Goal: Information Seeking & Learning: Learn about a topic

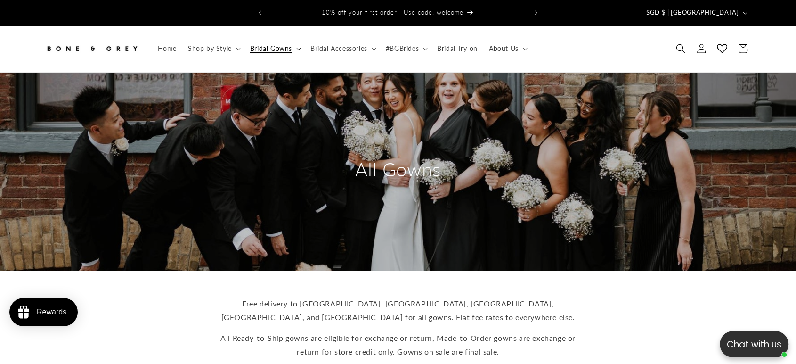
click at [296, 48] on icon at bounding box center [298, 49] width 5 height 3
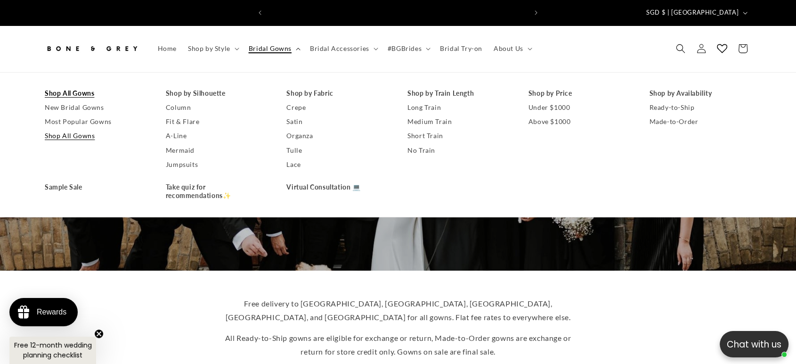
scroll to position [0, 518]
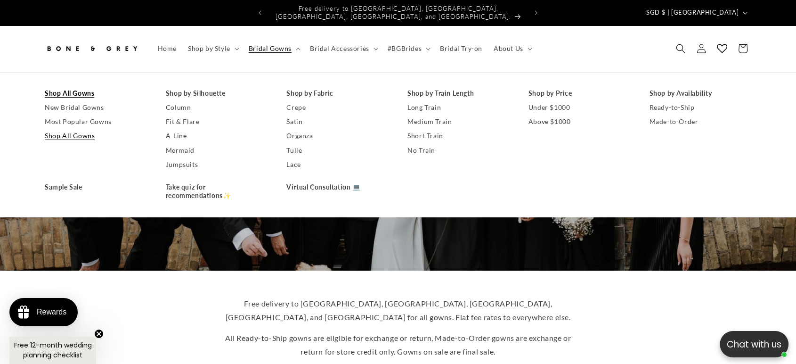
click at [686, 296] on div "Free delivery to Australia, Canada, US, UK, and Singapore for all gowns. Flat f…" at bounding box center [398, 351] width 754 height 125
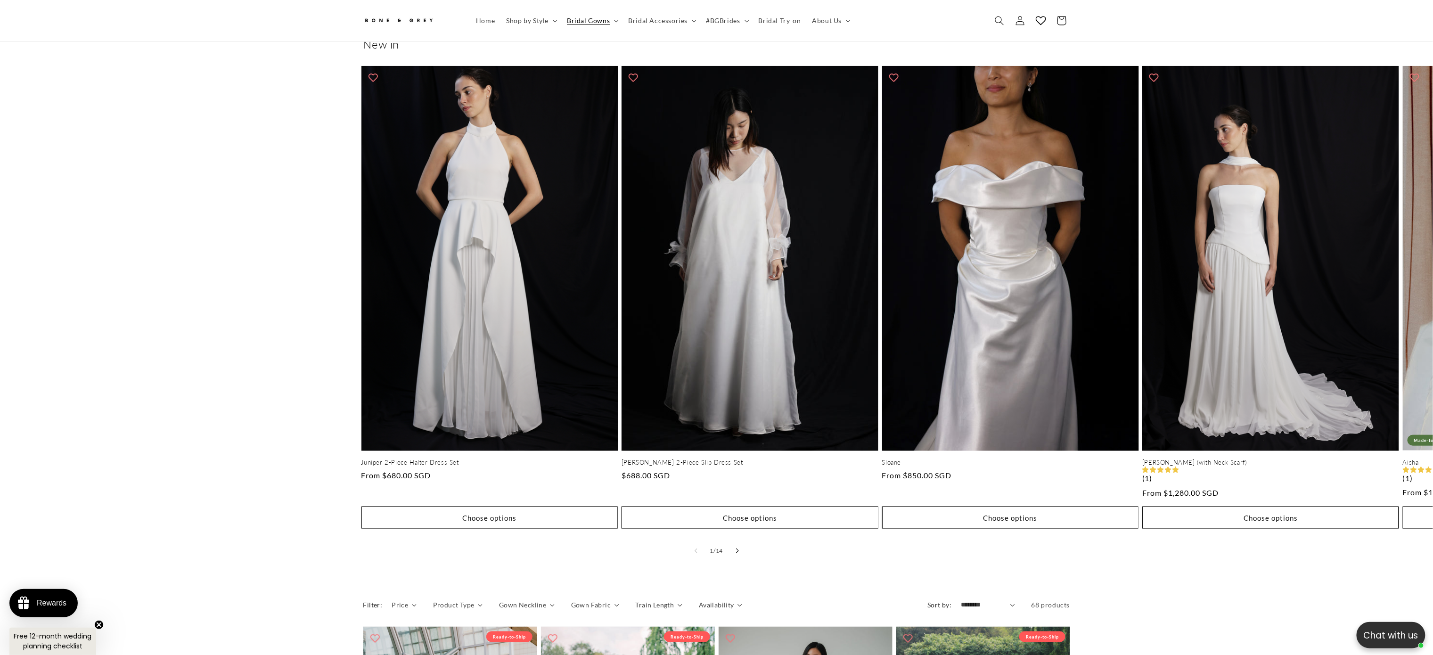
scroll to position [0, 0]
click at [738, 363] on button "Slide right" at bounding box center [737, 550] width 21 height 21
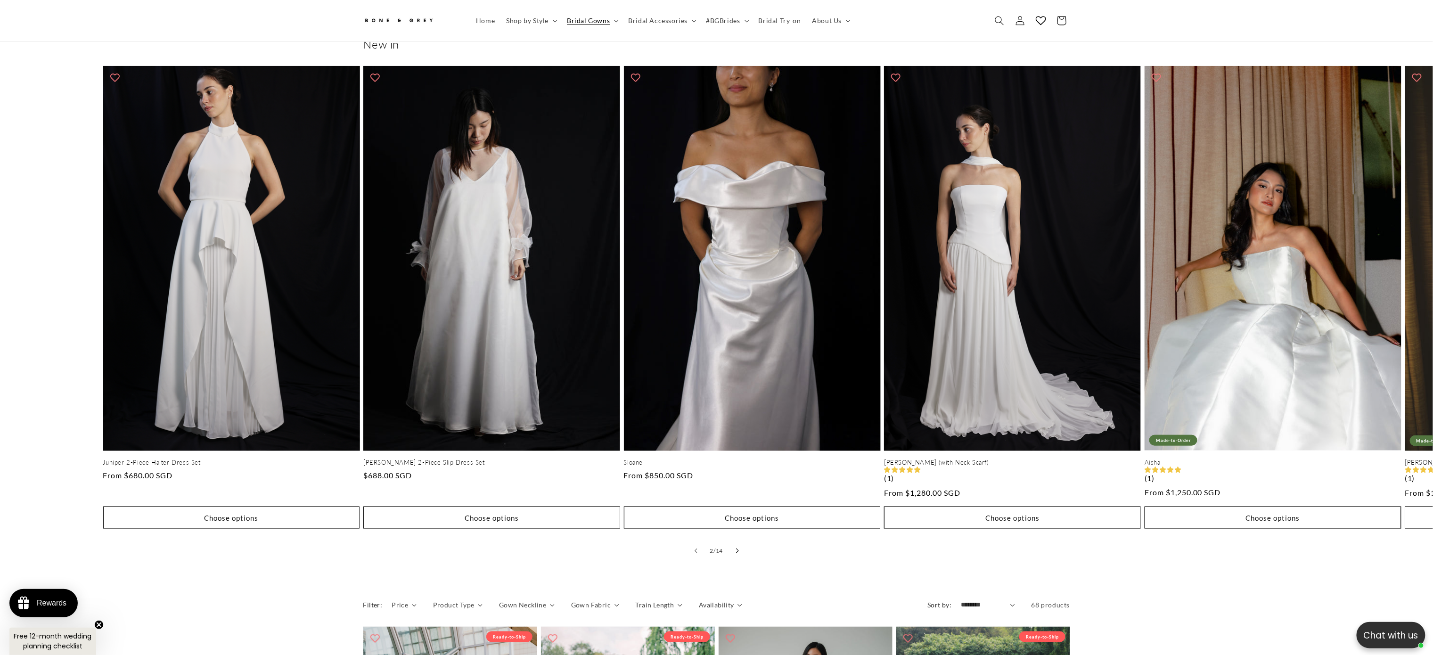
click at [738, 363] on button "Slide right" at bounding box center [737, 550] width 21 height 21
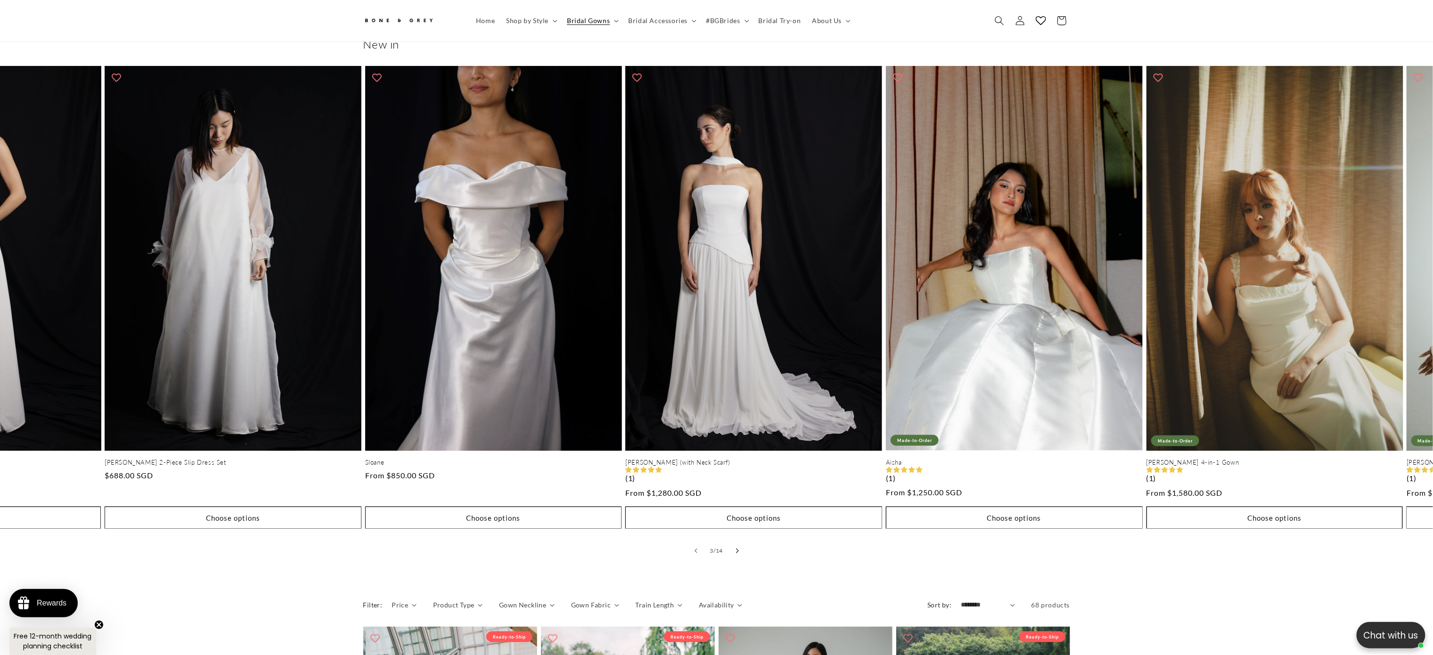
click at [738, 363] on button "Slide right" at bounding box center [737, 550] width 21 height 21
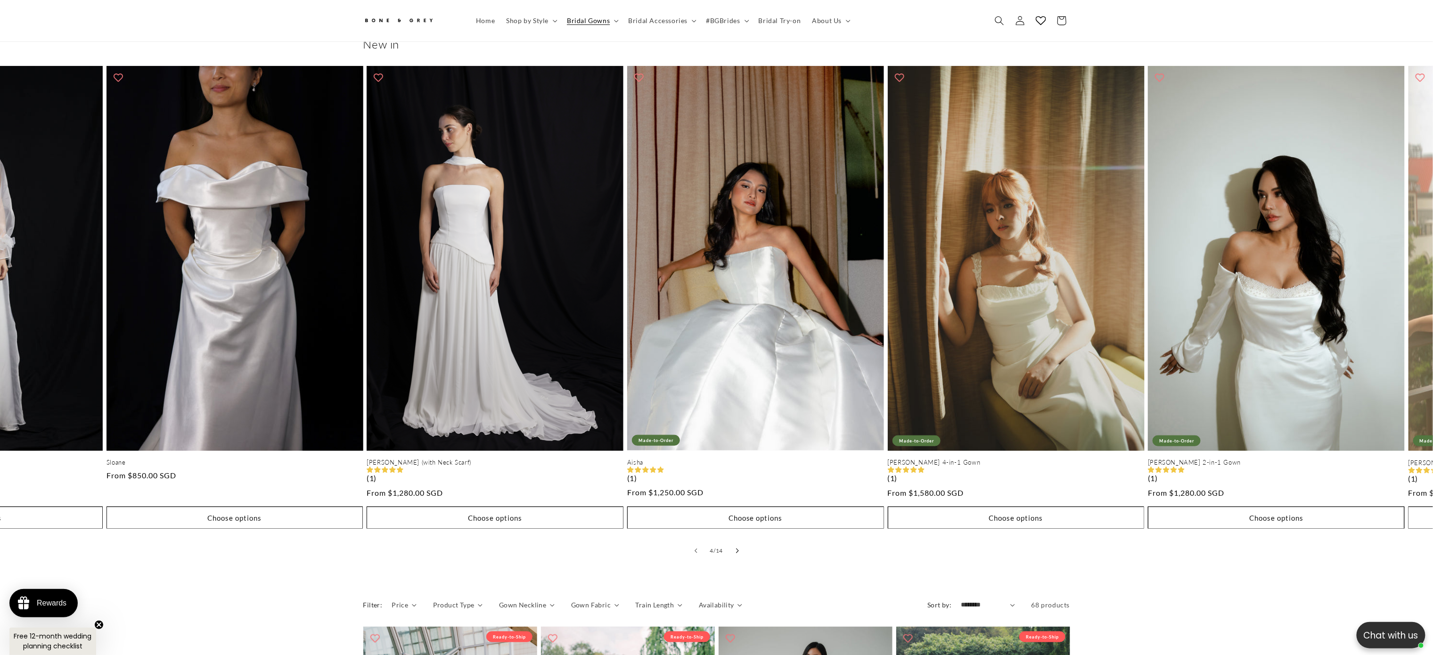
click at [738, 363] on button "Slide right" at bounding box center [737, 550] width 21 height 21
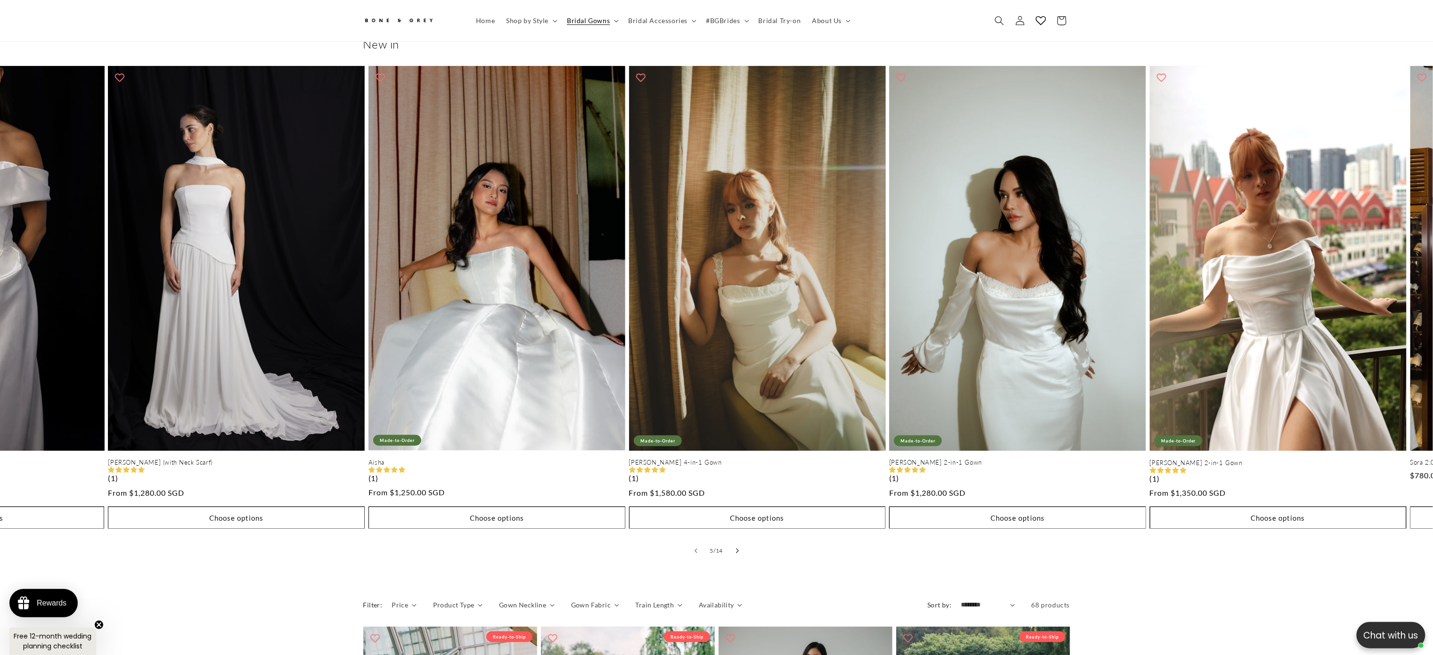
click at [738, 363] on button "Slide right" at bounding box center [737, 550] width 21 height 21
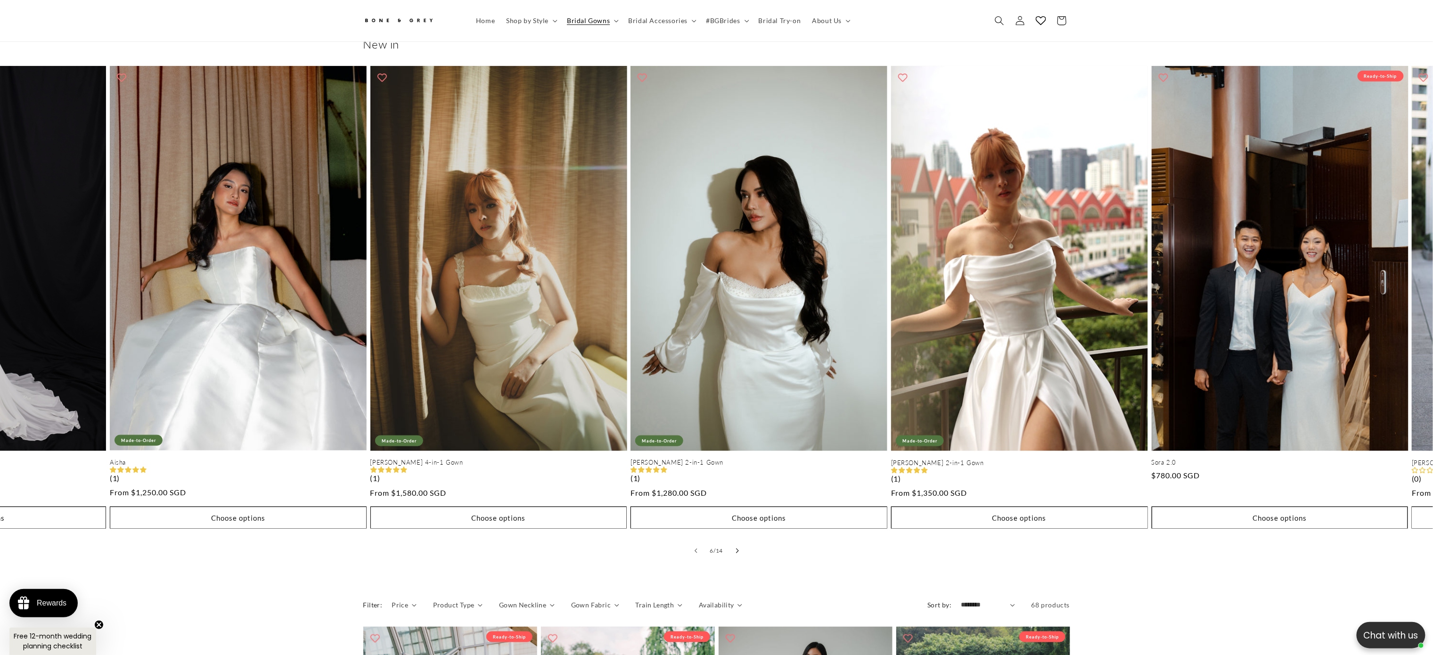
click at [738, 363] on button "Slide right" at bounding box center [737, 550] width 21 height 21
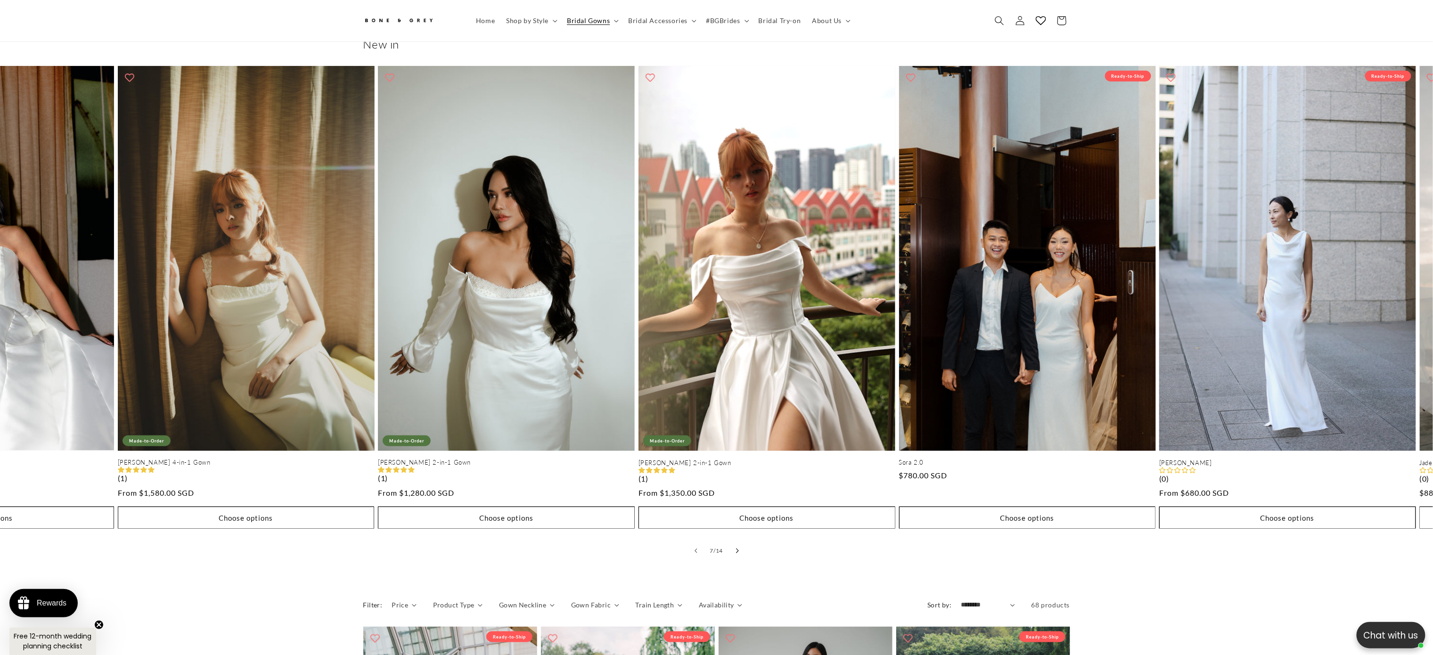
scroll to position [0, 259]
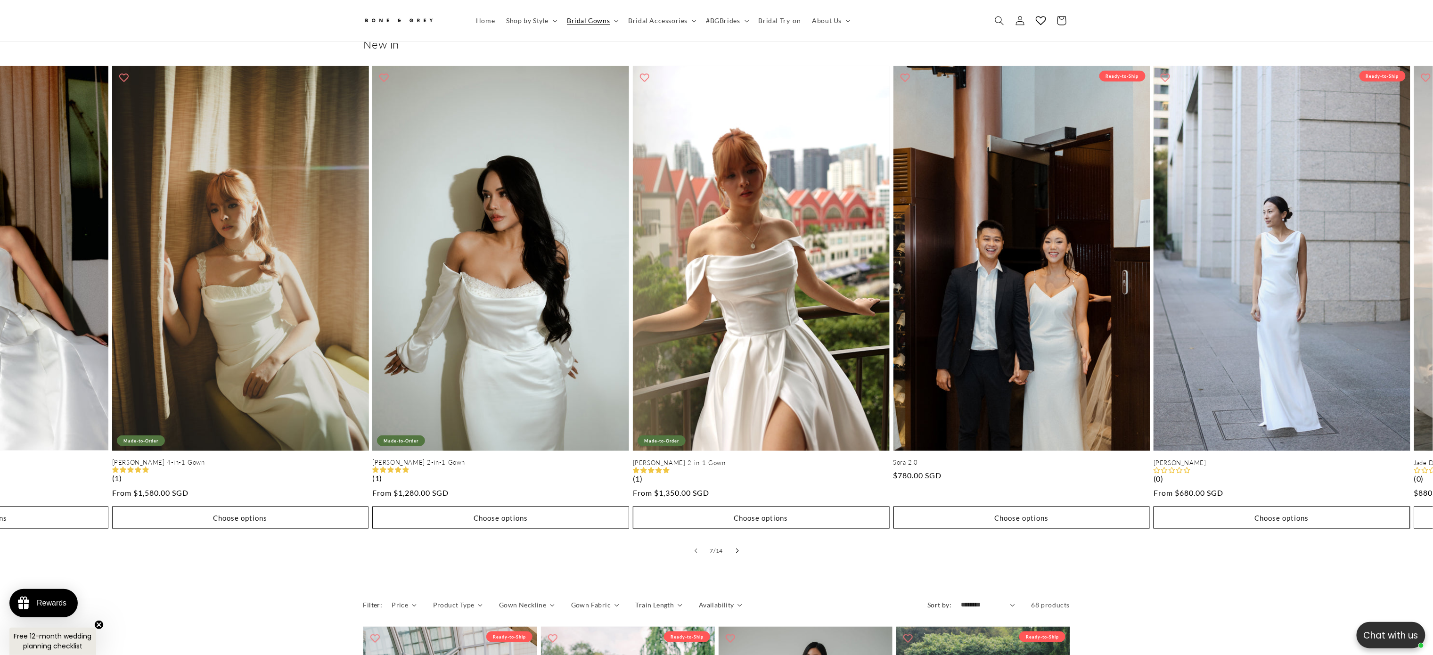
click at [738, 363] on button "Slide right" at bounding box center [737, 550] width 21 height 21
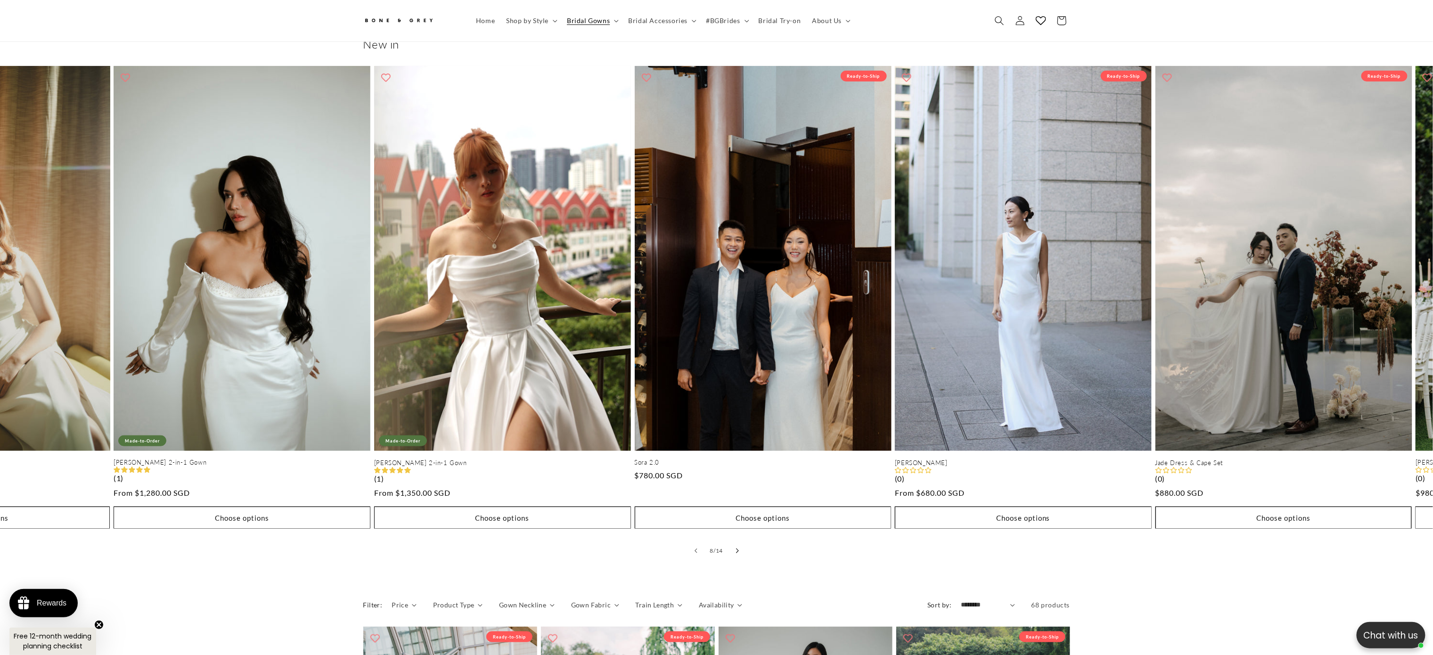
click at [738, 363] on button "Slide right" at bounding box center [737, 550] width 21 height 21
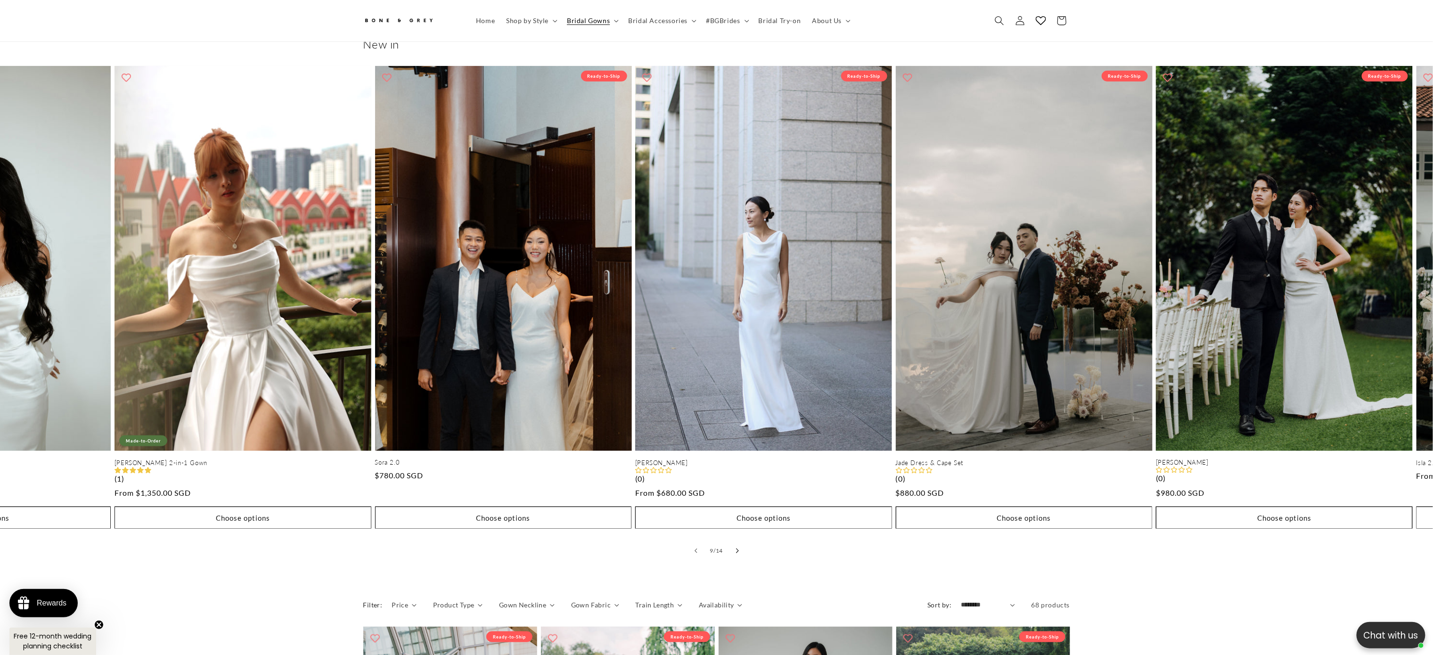
click at [738, 363] on button "Slide right" at bounding box center [737, 550] width 21 height 21
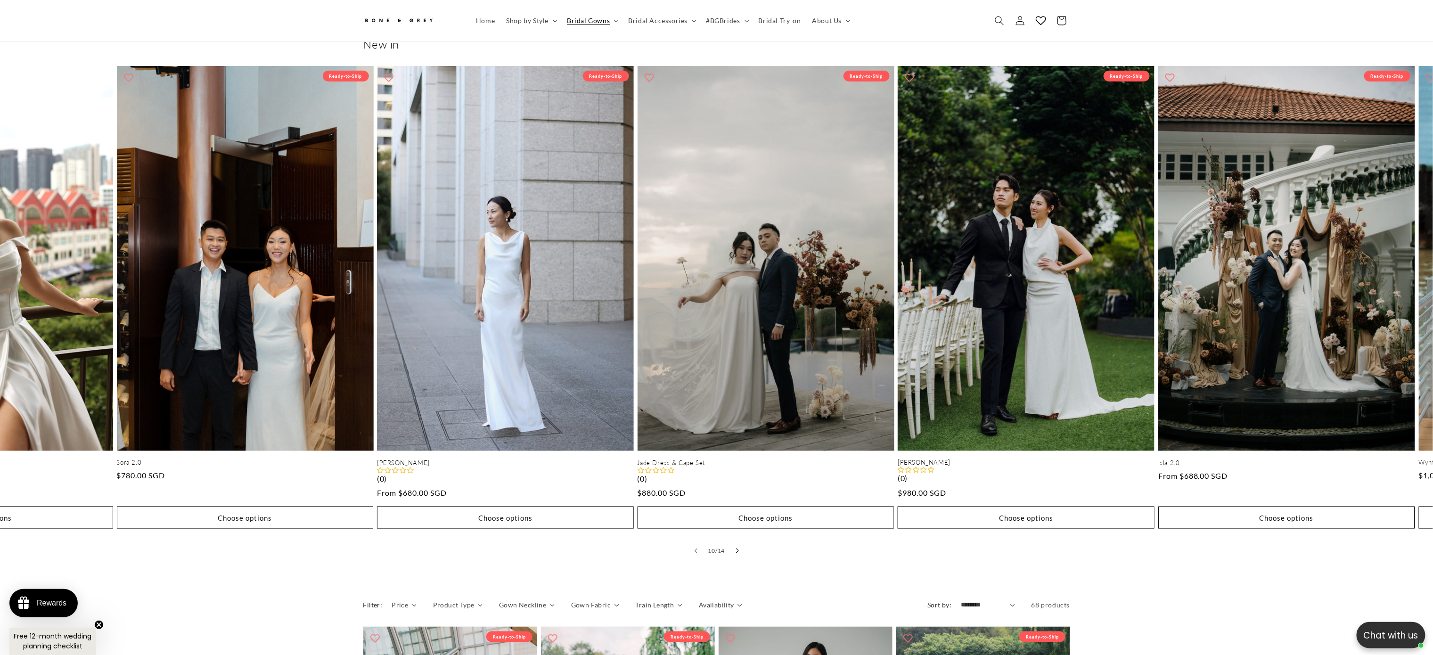
click at [738, 363] on button "Slide right" at bounding box center [737, 550] width 21 height 21
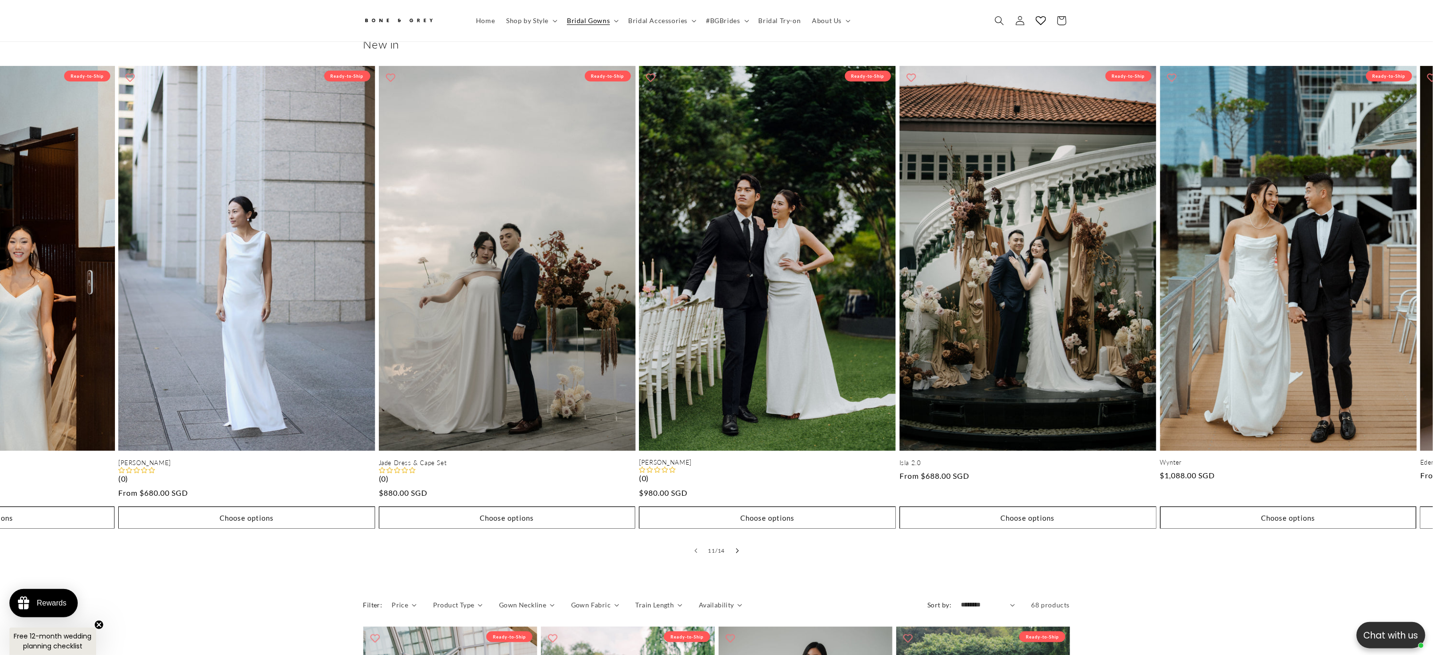
click at [738, 363] on button "Slide right" at bounding box center [737, 550] width 21 height 21
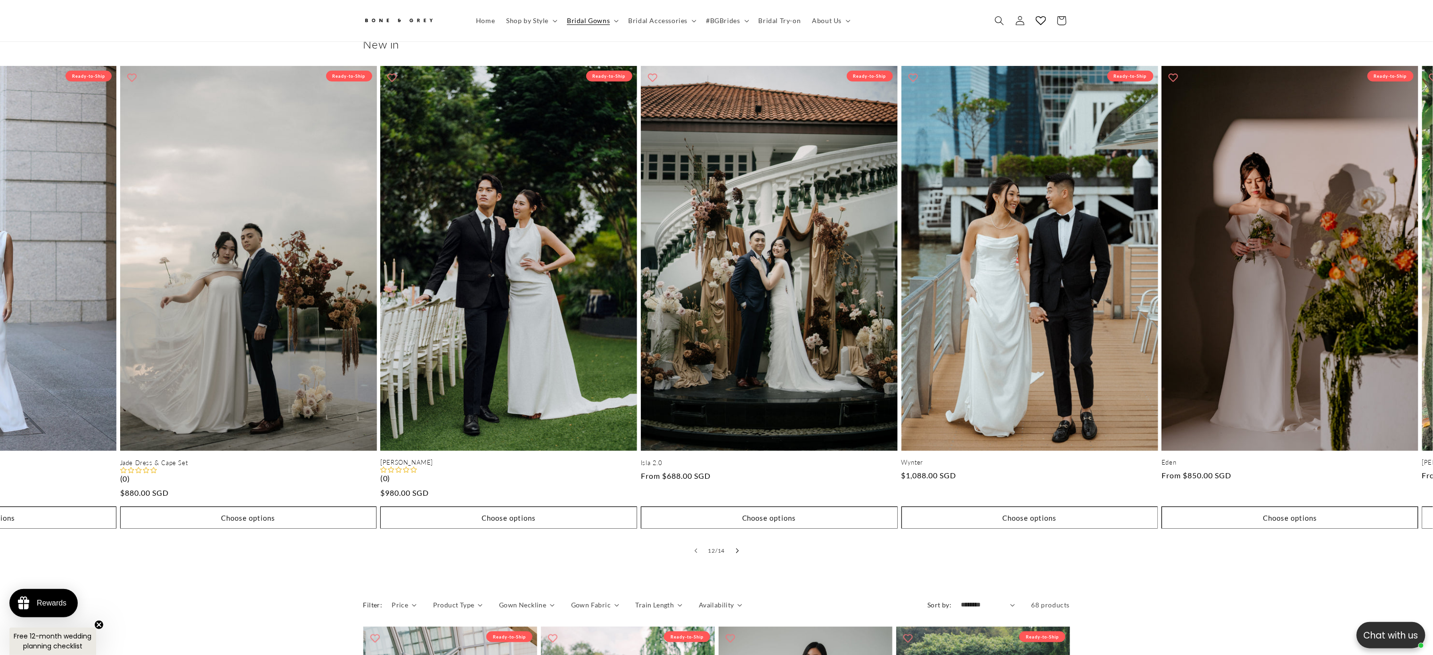
click at [738, 363] on button "Slide right" at bounding box center [737, 550] width 21 height 21
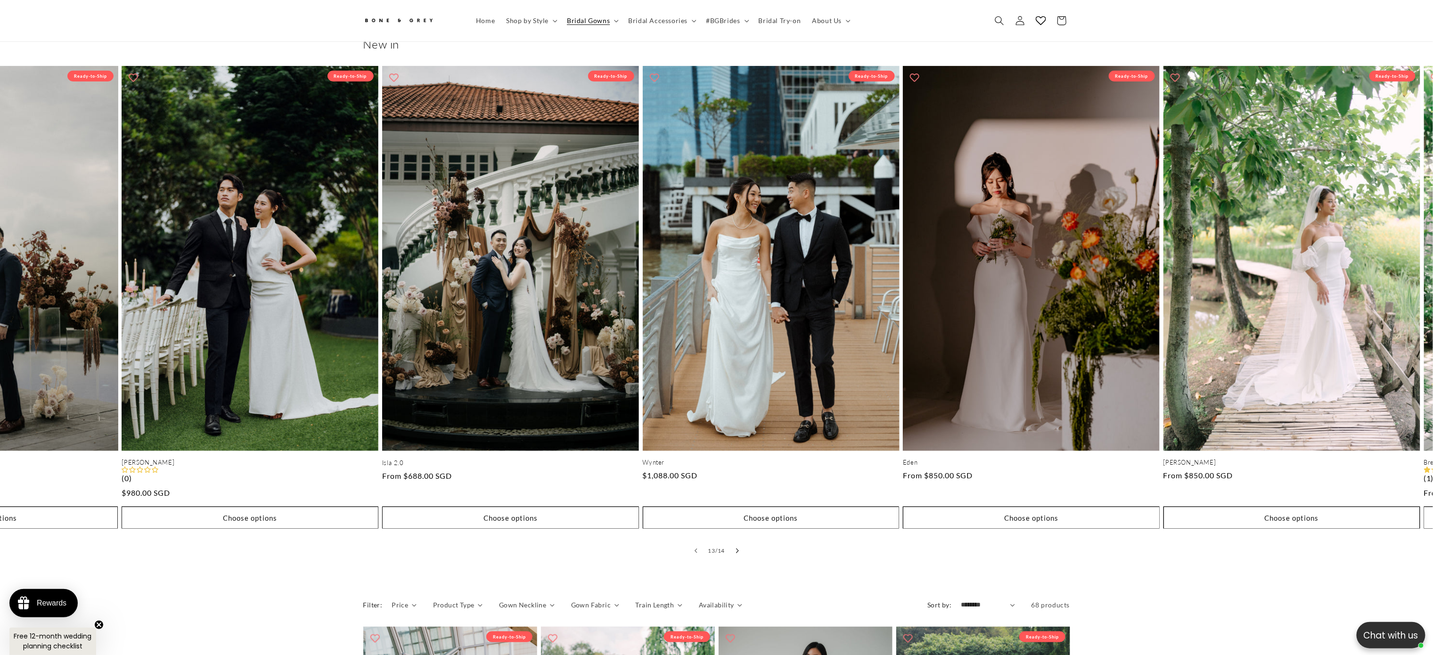
click at [738, 363] on button "Slide right" at bounding box center [737, 550] width 21 height 21
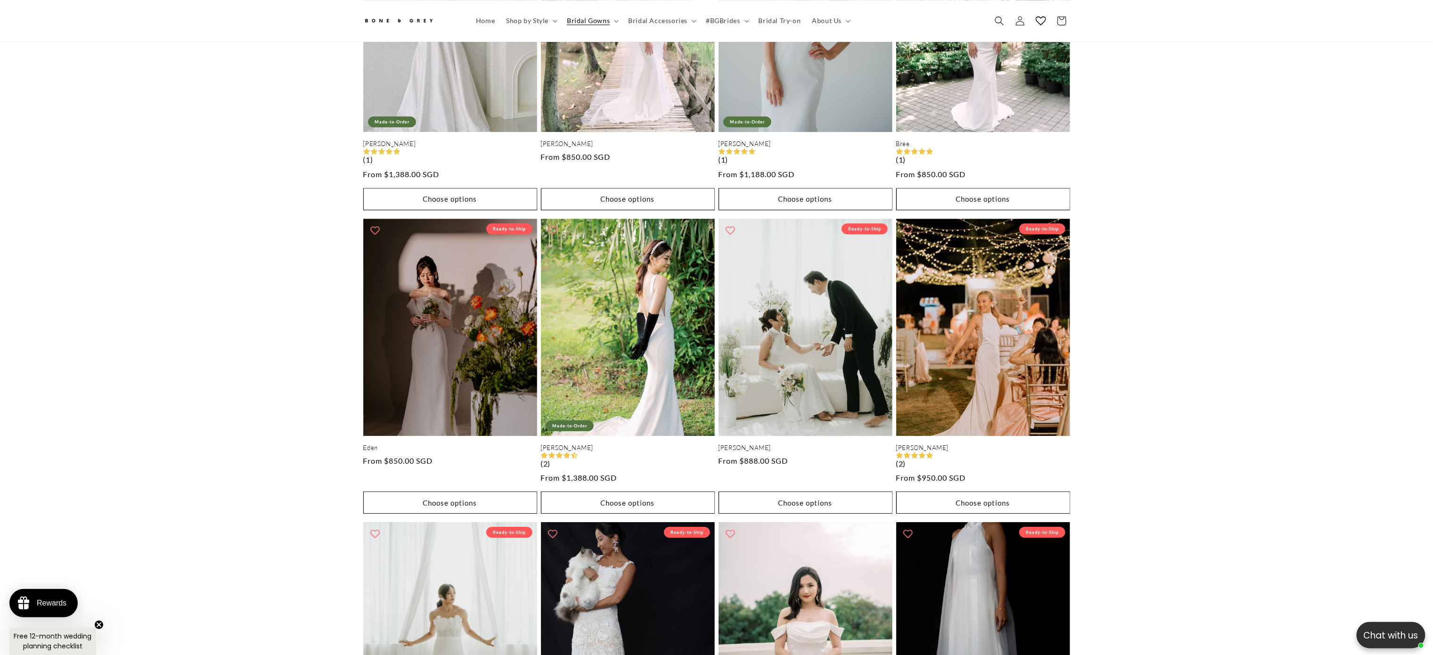
scroll to position [0, 0]
click at [796, 363] on div "Julia Ready-to-Ship Julia (9) Regular price From $850.00 SGD Regular price Sale…" at bounding box center [716, 238] width 1433 height 1862
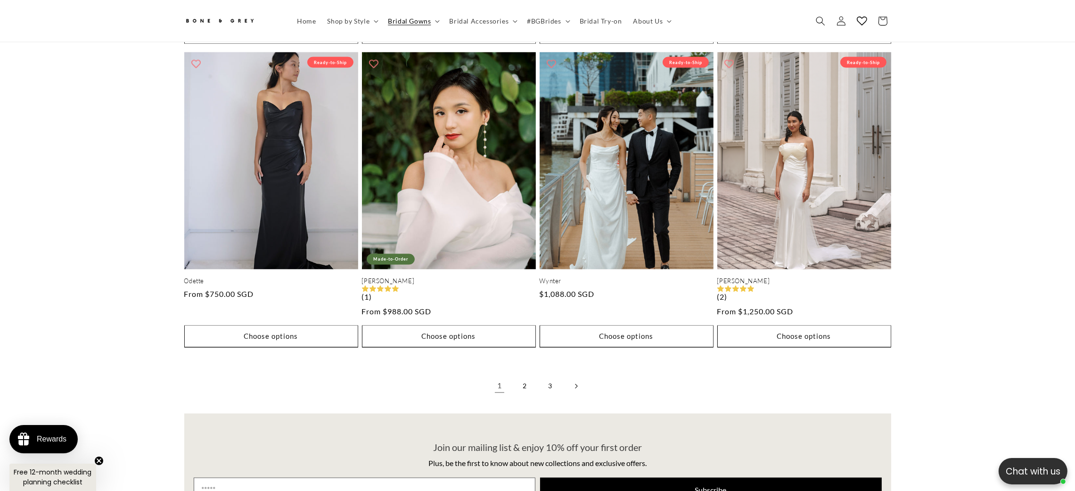
click at [572, 363] on link "Next page" at bounding box center [575, 386] width 21 height 21
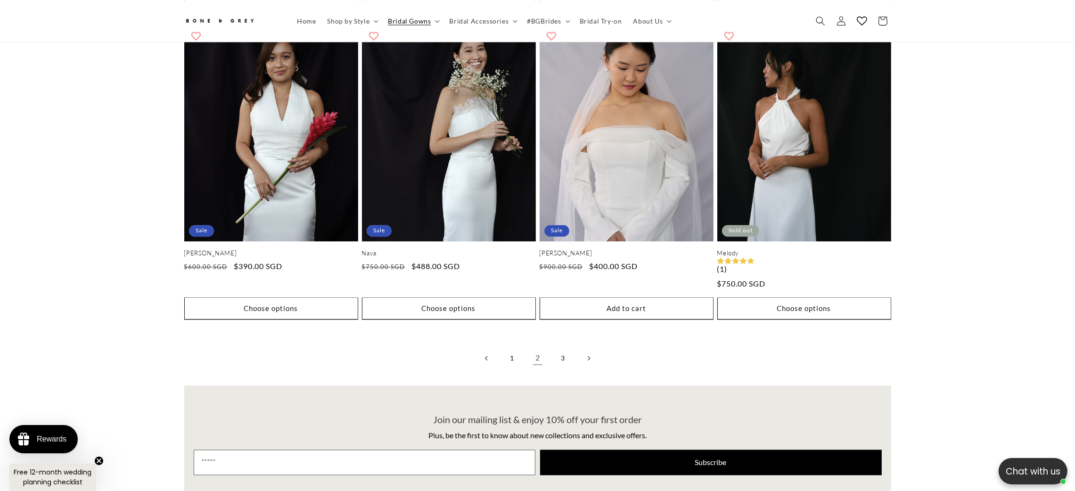
scroll to position [2468, 0]
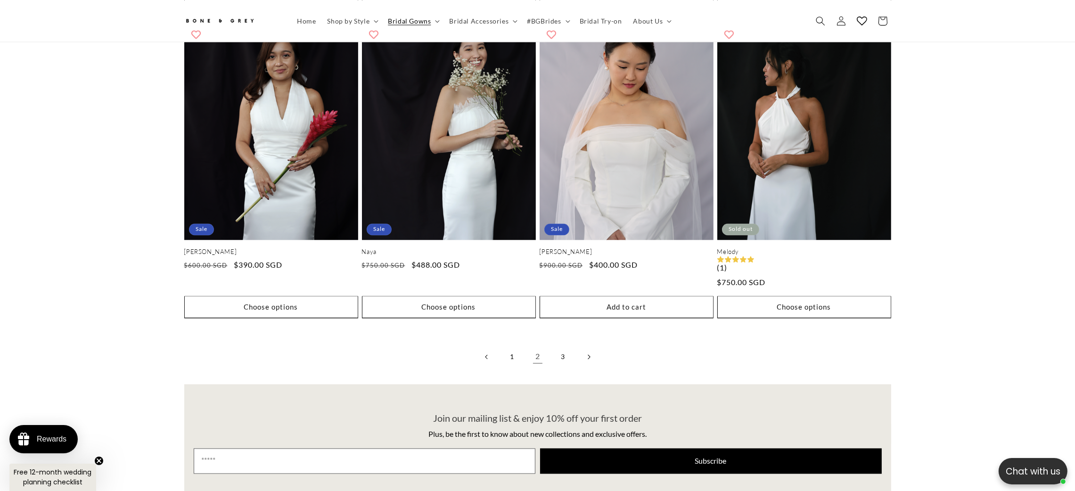
click at [589, 351] on link "Next page" at bounding box center [588, 357] width 21 height 21
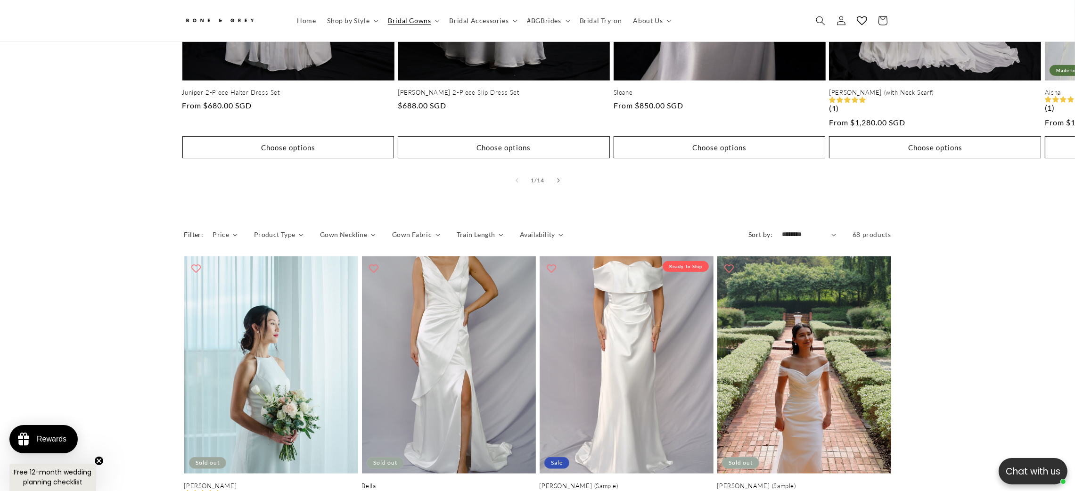
scroll to position [772, 0]
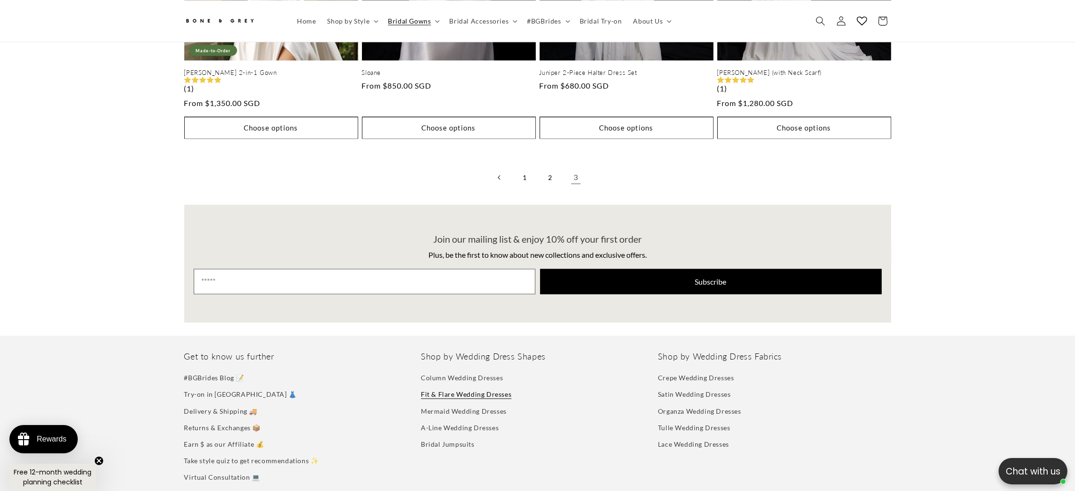
scroll to position [0, 259]
click at [453, 420] on link "A-Line Wedding Dresses" at bounding box center [460, 428] width 78 height 16
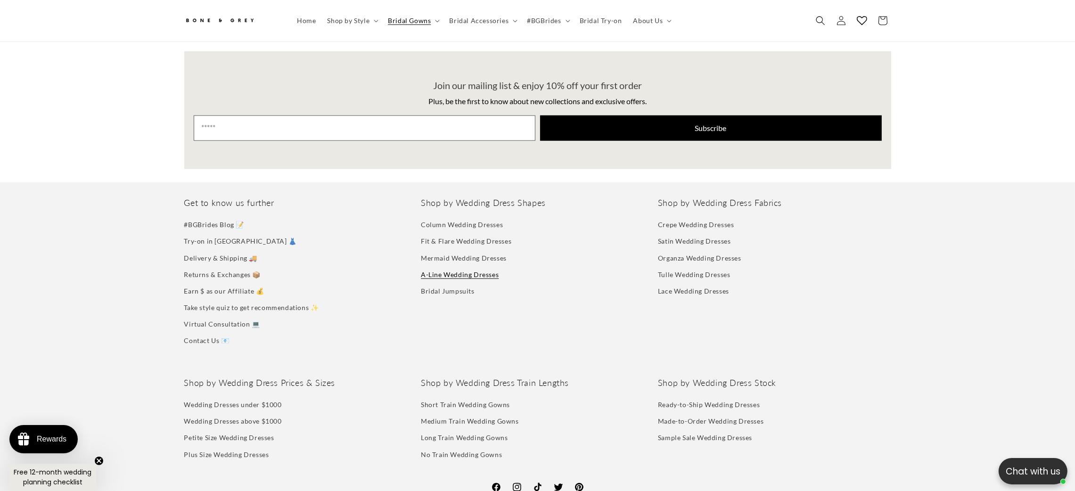
scroll to position [0, 518]
